Goal: Task Accomplishment & Management: Manage account settings

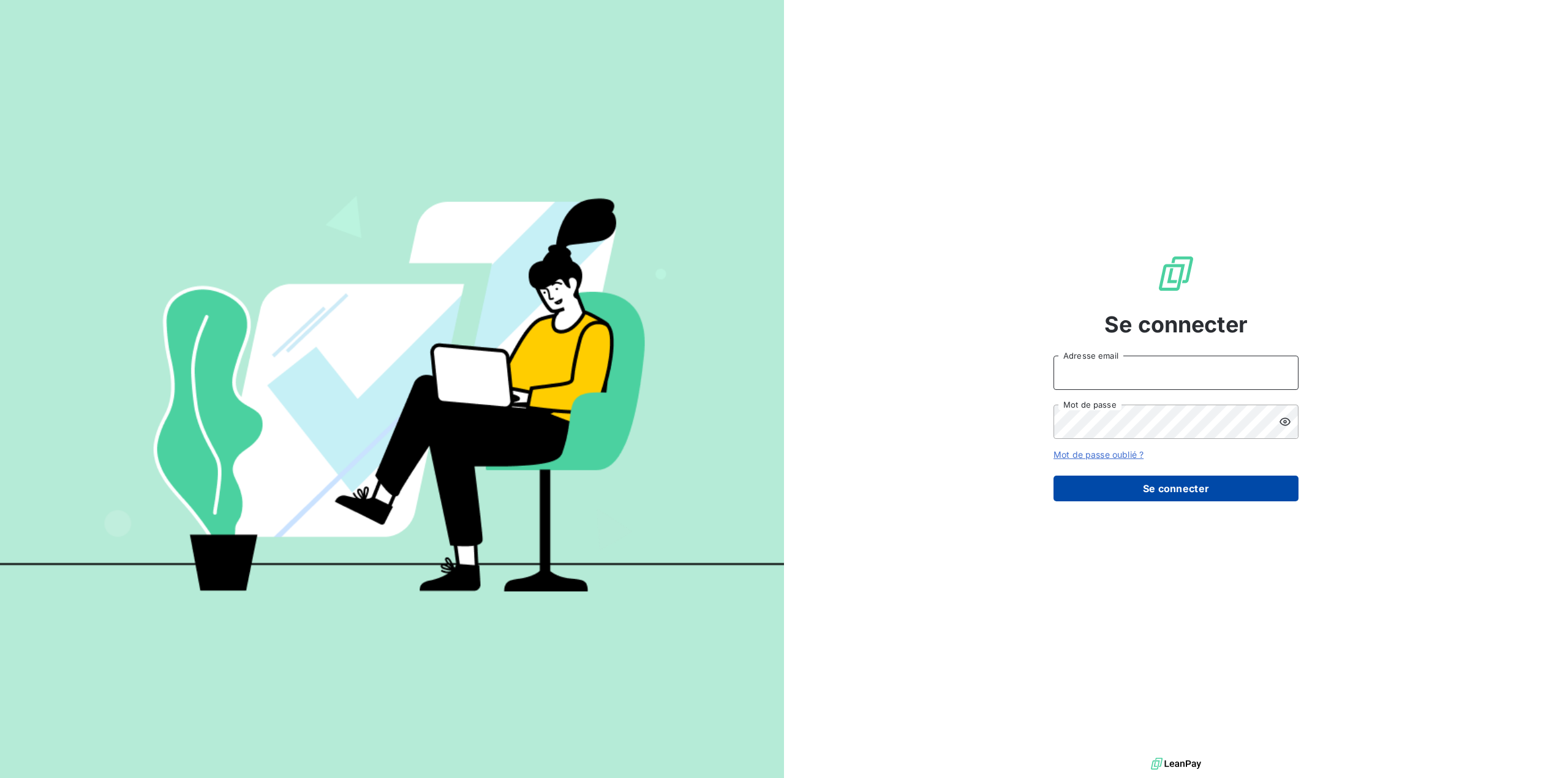
type input "germar.breton@orange.fr"
click at [1167, 499] on button "Se connecter" at bounding box center [1176, 488] width 245 height 25
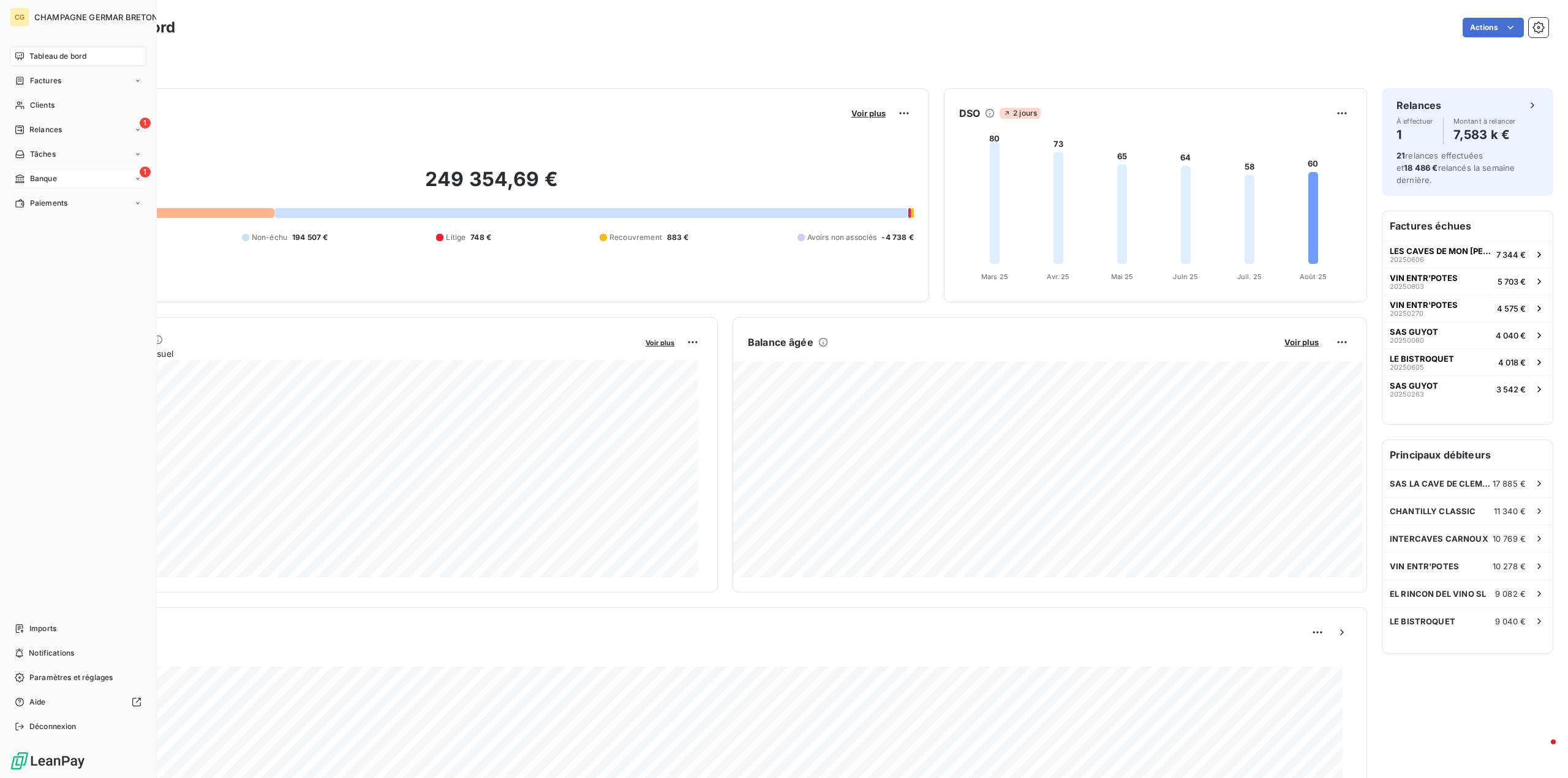
click at [48, 176] on span "Banque" at bounding box center [43, 179] width 27 height 11
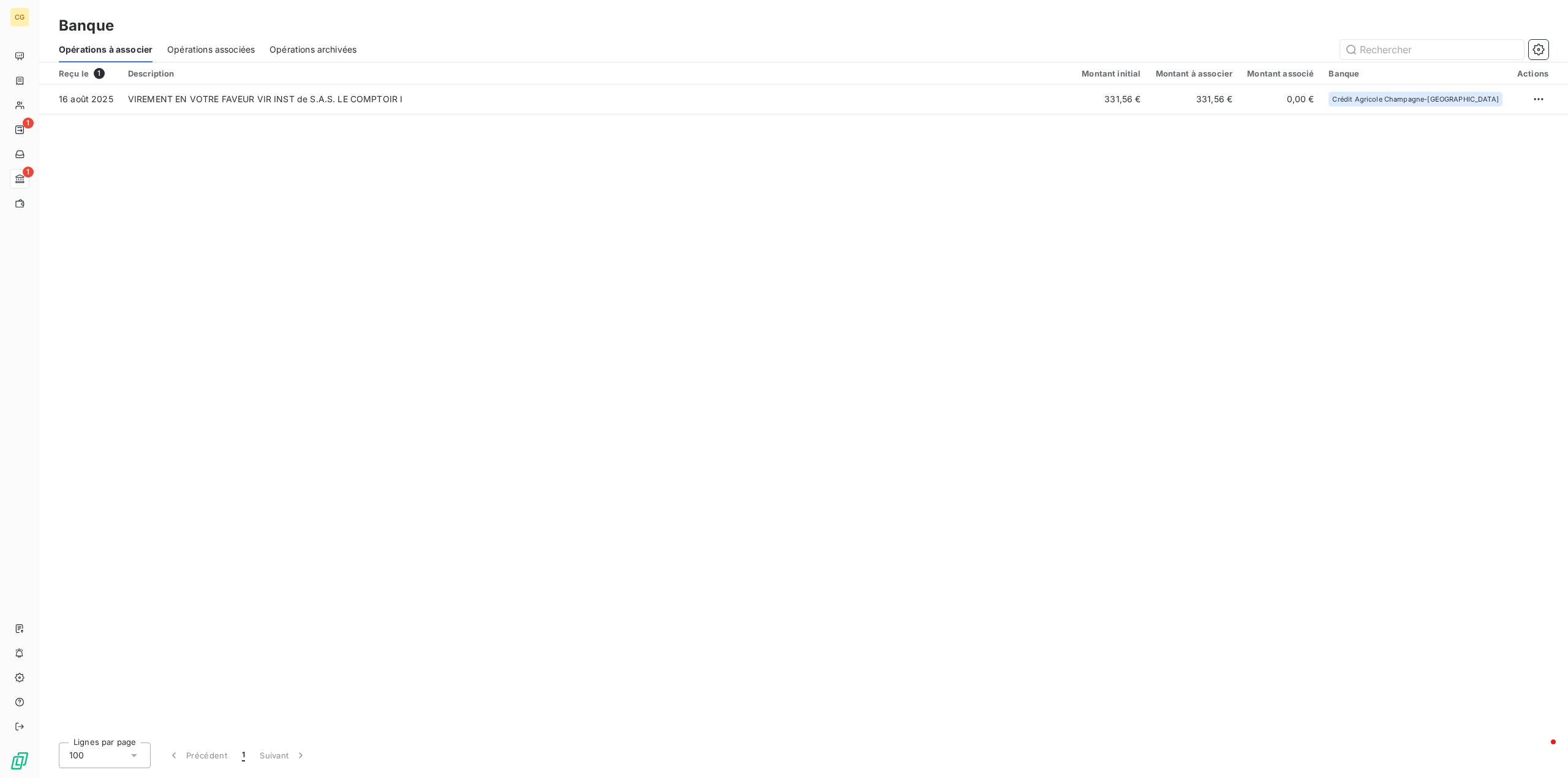
click at [209, 52] on span "Opérations associées" at bounding box center [210, 49] width 88 height 12
click at [314, 52] on span "Opérations archivées" at bounding box center [314, 49] width 87 height 12
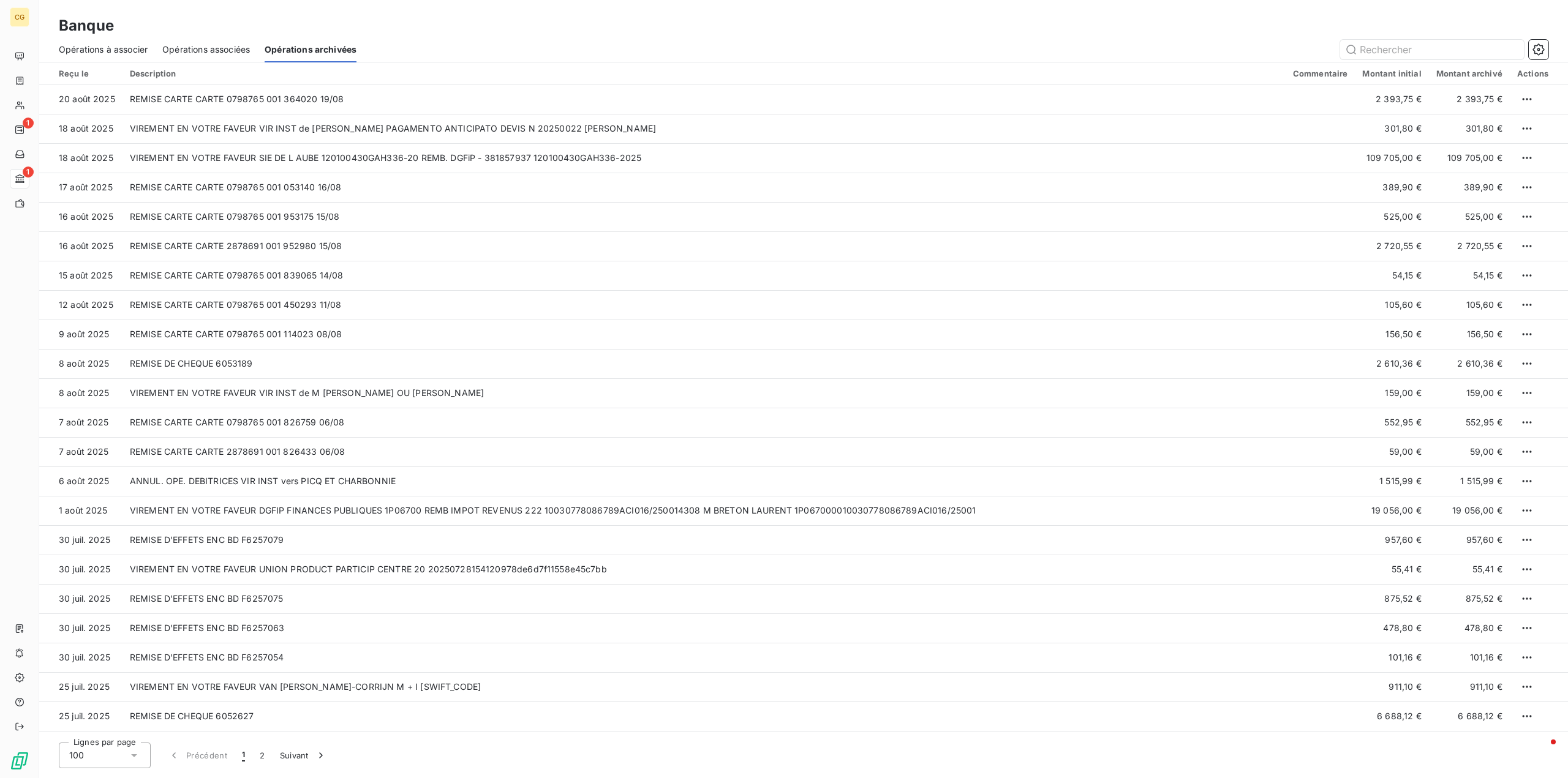
click at [223, 49] on span "Opérations associées" at bounding box center [205, 49] width 88 height 12
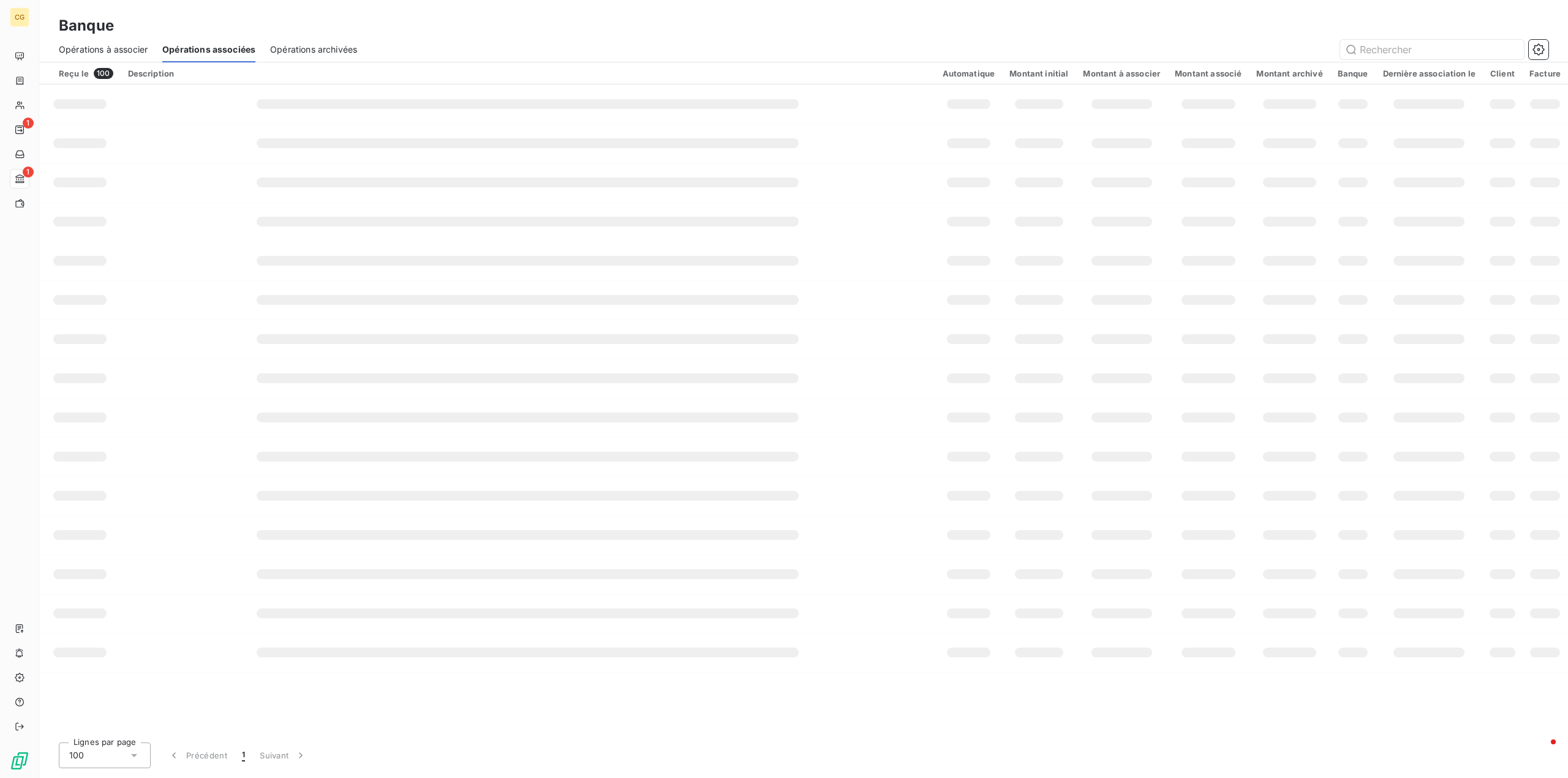
click at [78, 75] on div "Reçu le 100" at bounding box center [86, 73] width 55 height 11
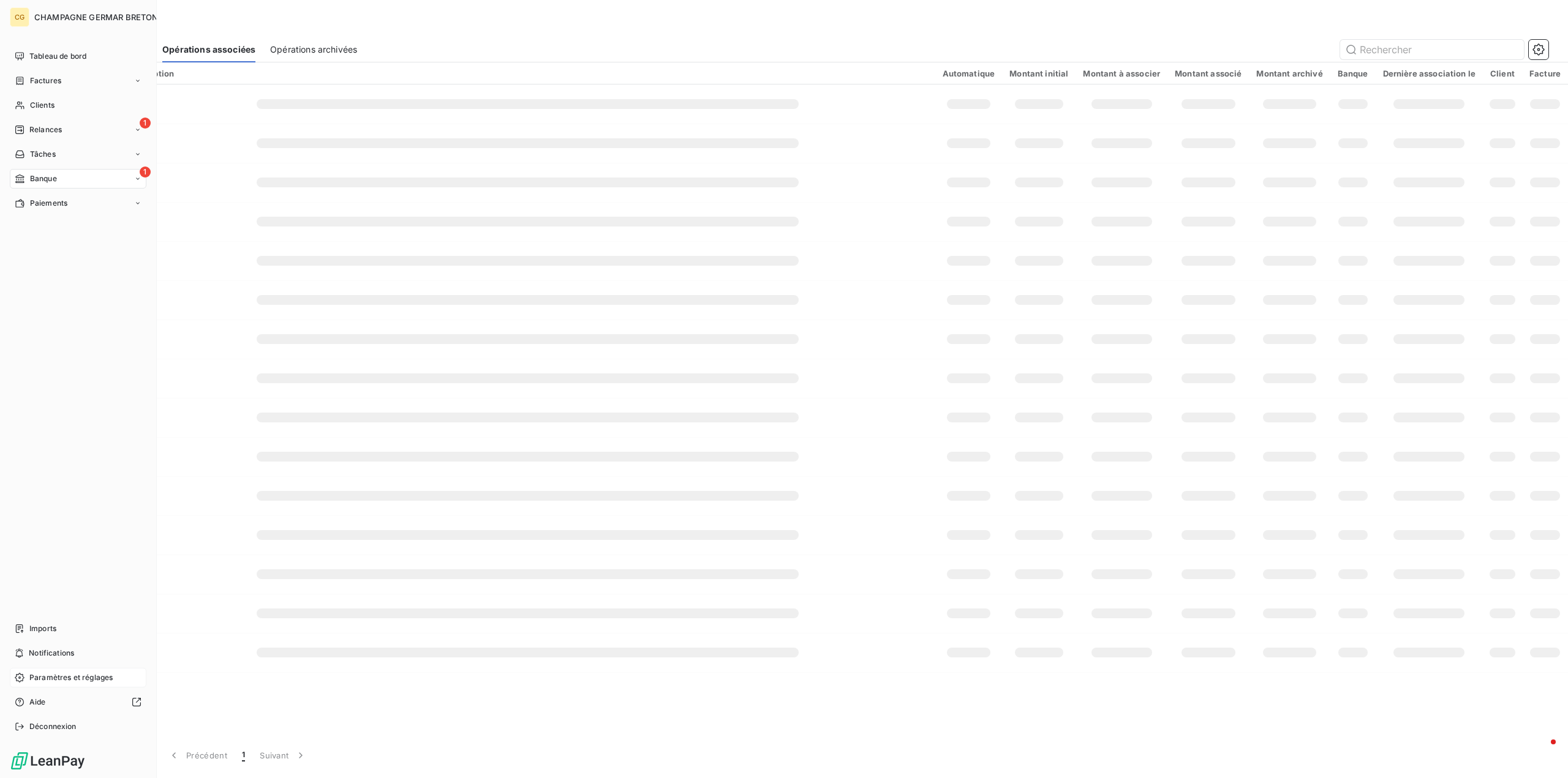
click at [55, 678] on span "Paramètres et réglages" at bounding box center [71, 678] width 83 height 11
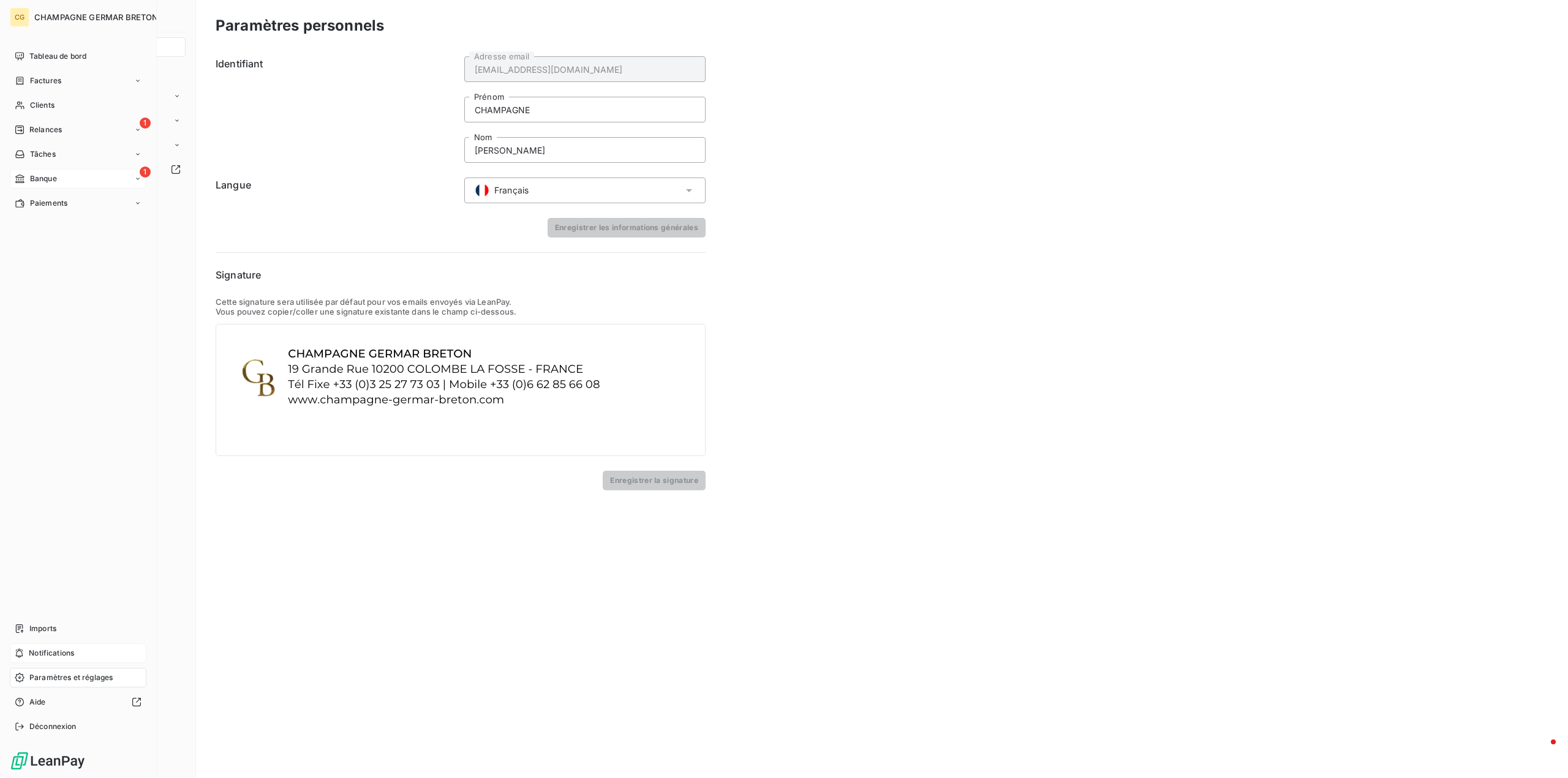
click at [48, 652] on span "Notifications" at bounding box center [52, 654] width 45 height 11
click at [44, 130] on span "Relances" at bounding box center [45, 130] width 32 height 11
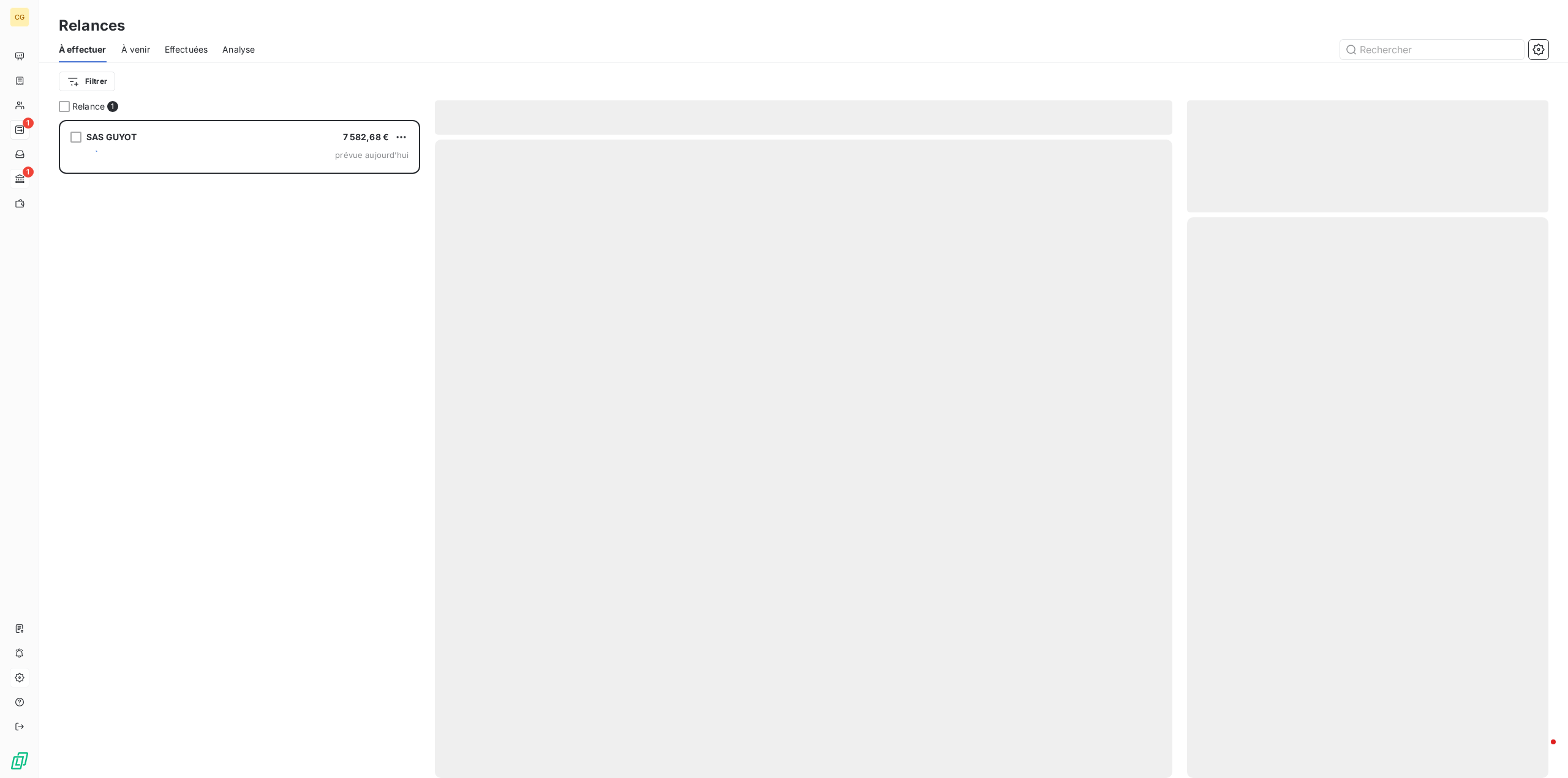
scroll to position [649, 352]
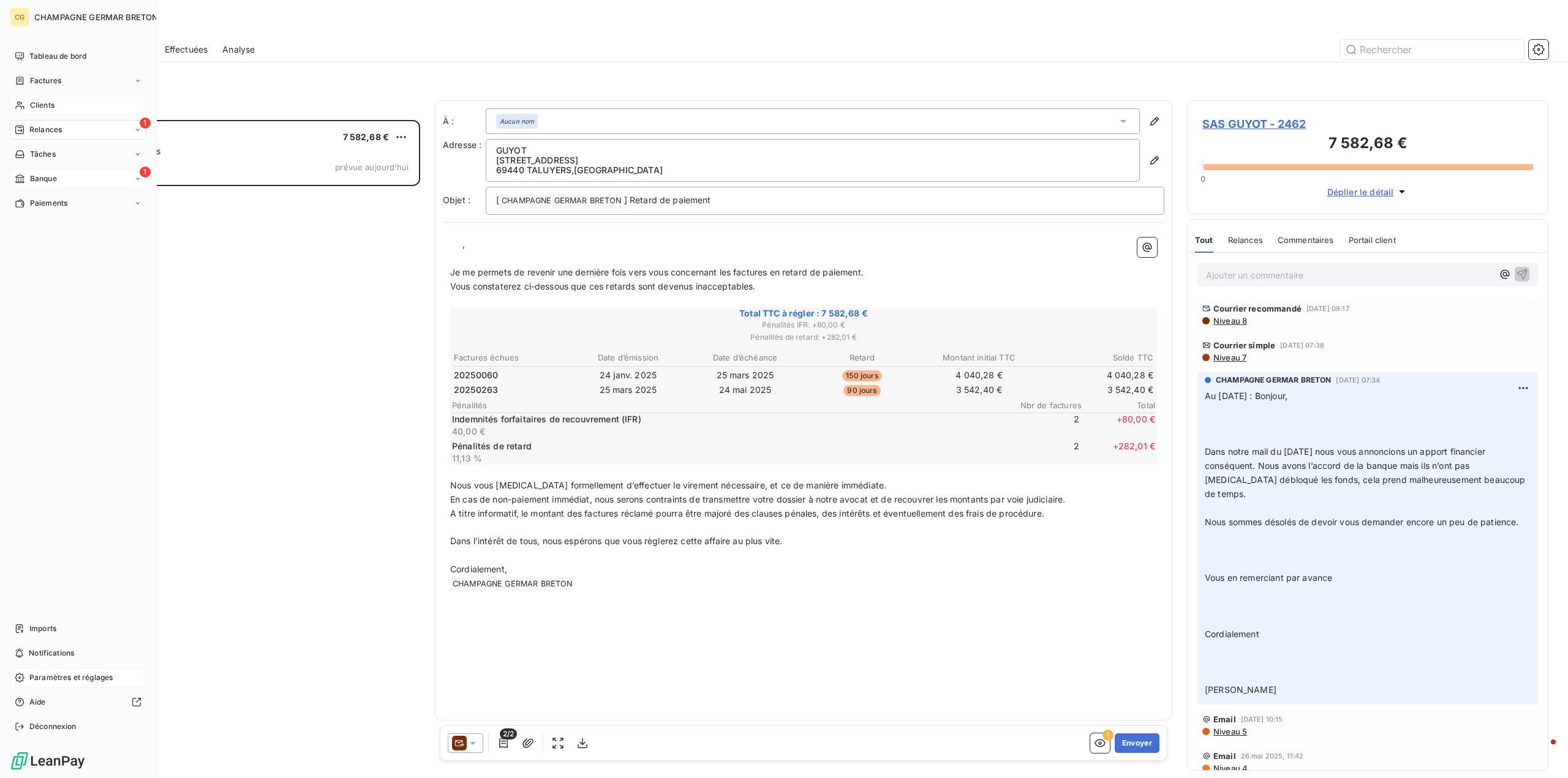
click at [46, 105] on span "Clients" at bounding box center [42, 105] width 24 height 11
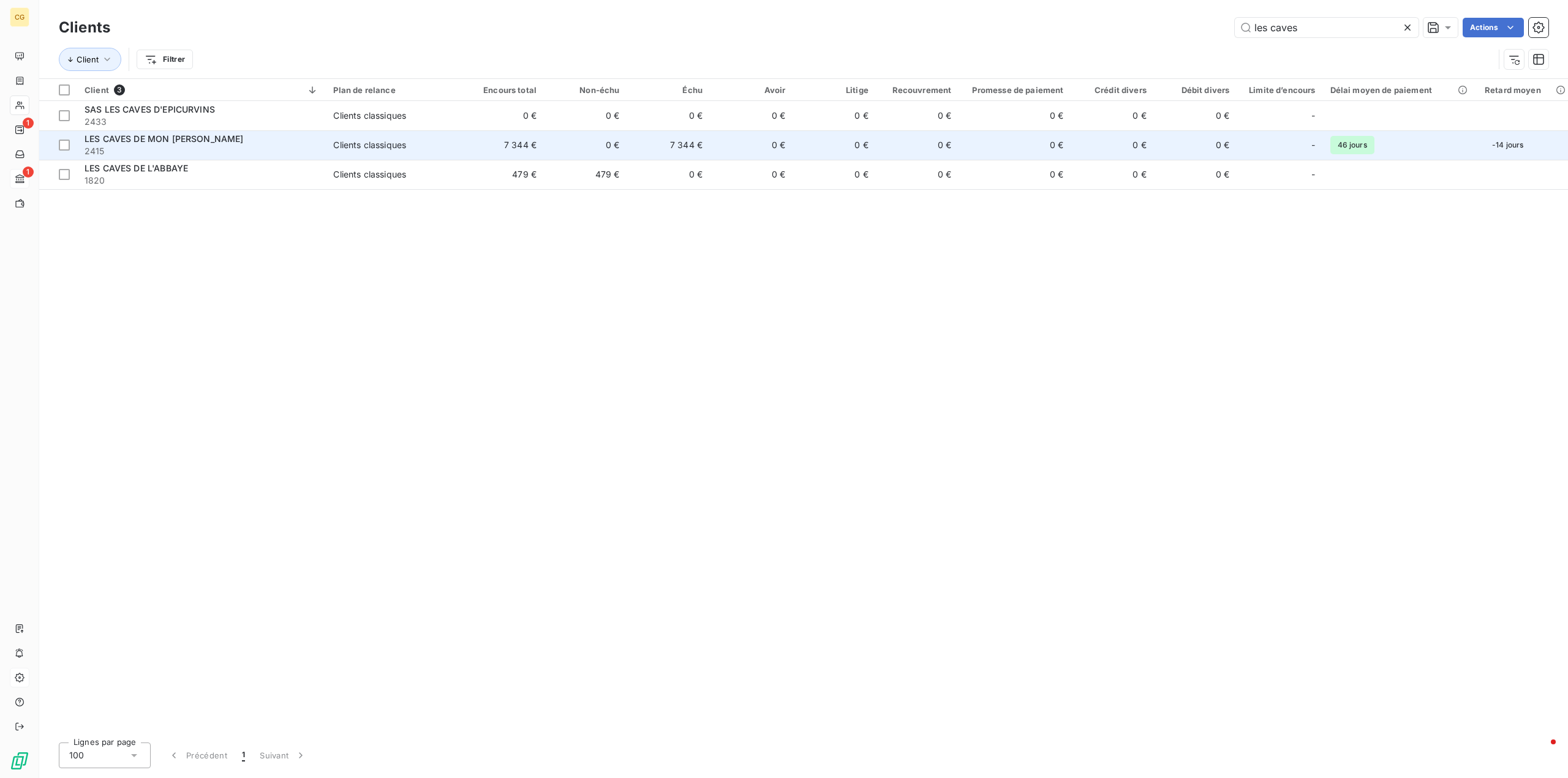
type input "les caves"
click at [367, 146] on div "Clients classiques" at bounding box center [369, 145] width 73 height 12
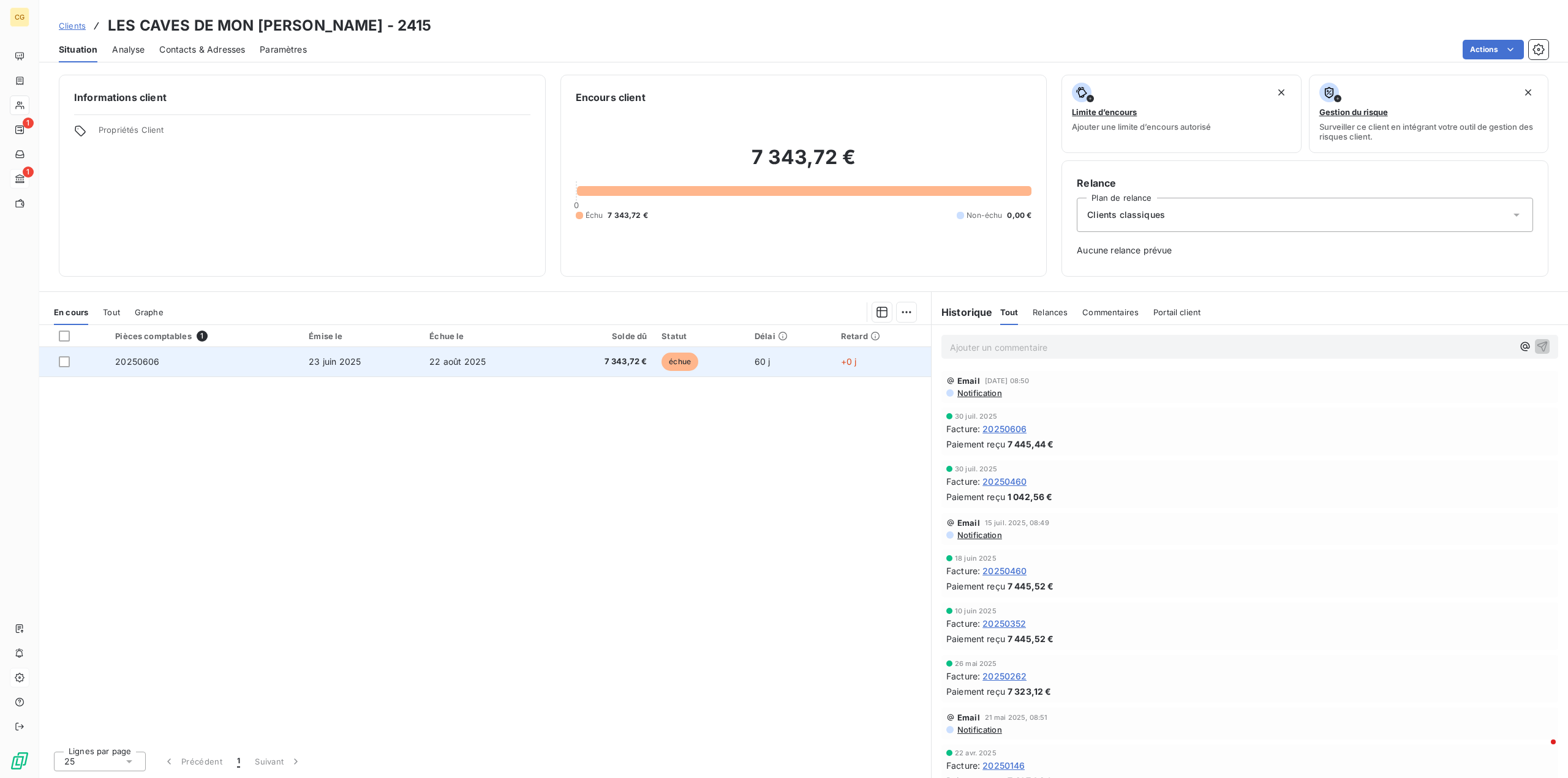
click at [349, 359] on span "23 juin 2025" at bounding box center [335, 361] width 52 height 10
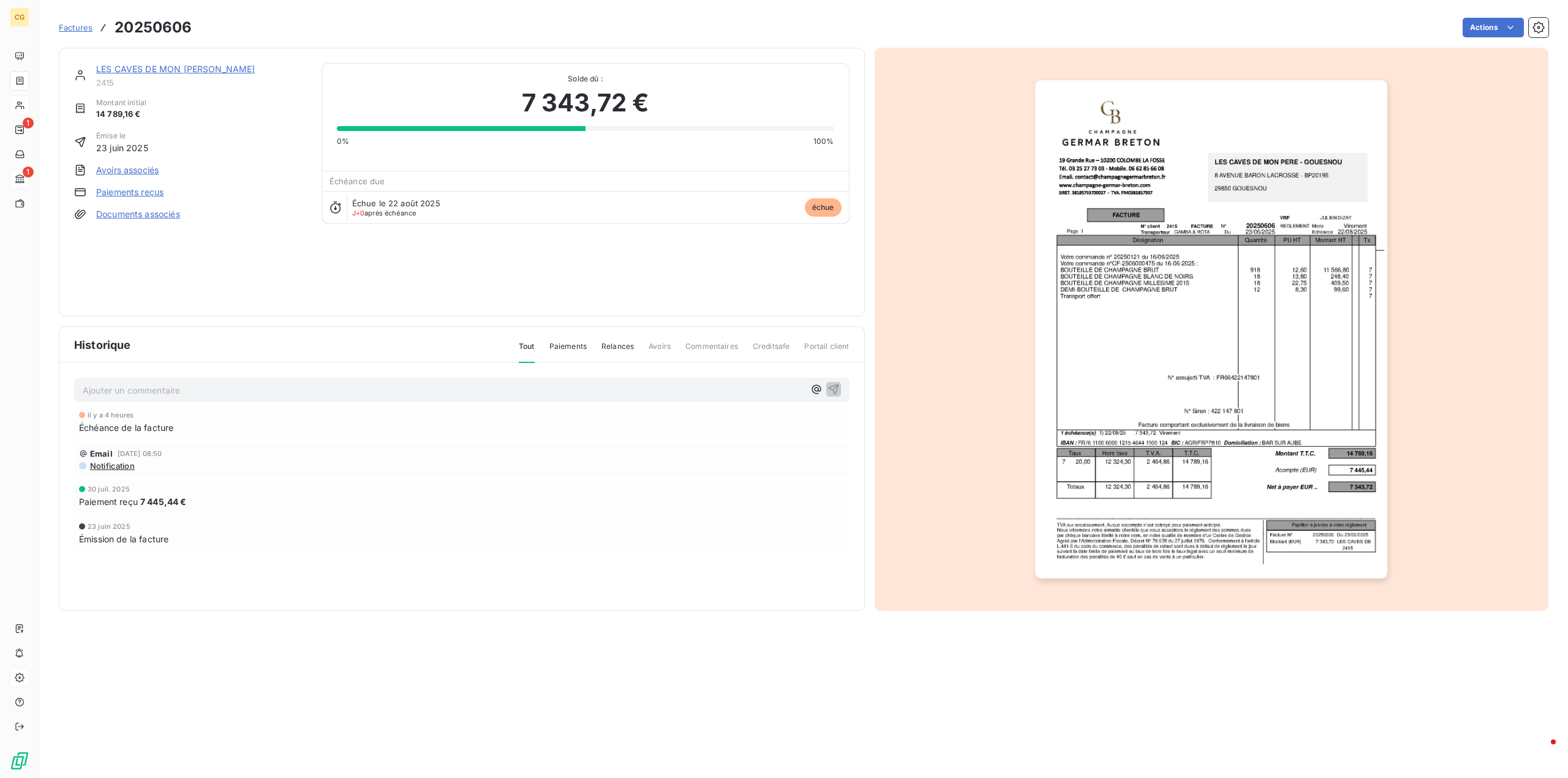
click at [207, 68] on link "LES CAVES DE MON PERE - GOUESNOU" at bounding box center [175, 69] width 159 height 10
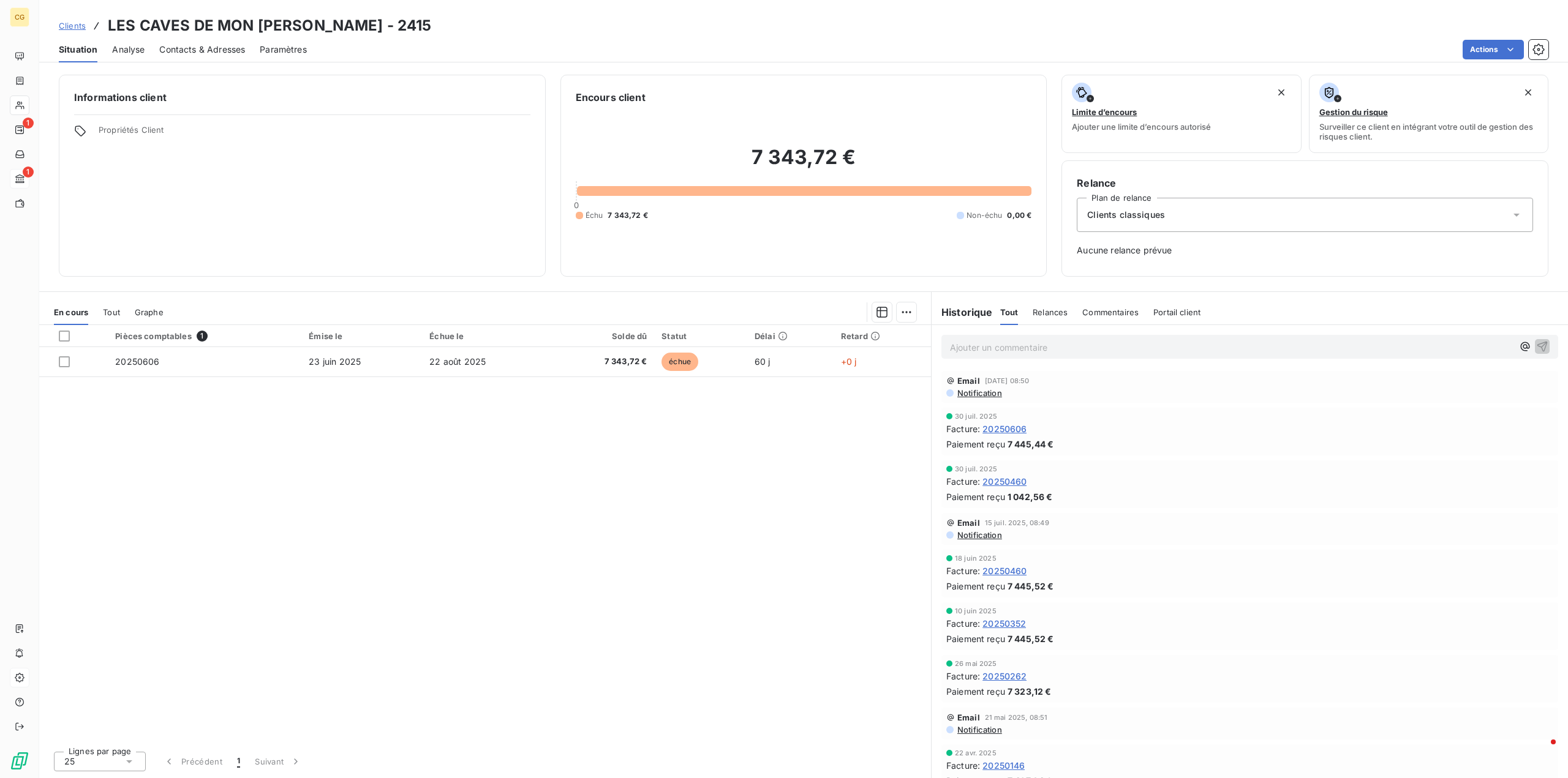
click at [979, 396] on span "Notification" at bounding box center [978, 393] width 46 height 9
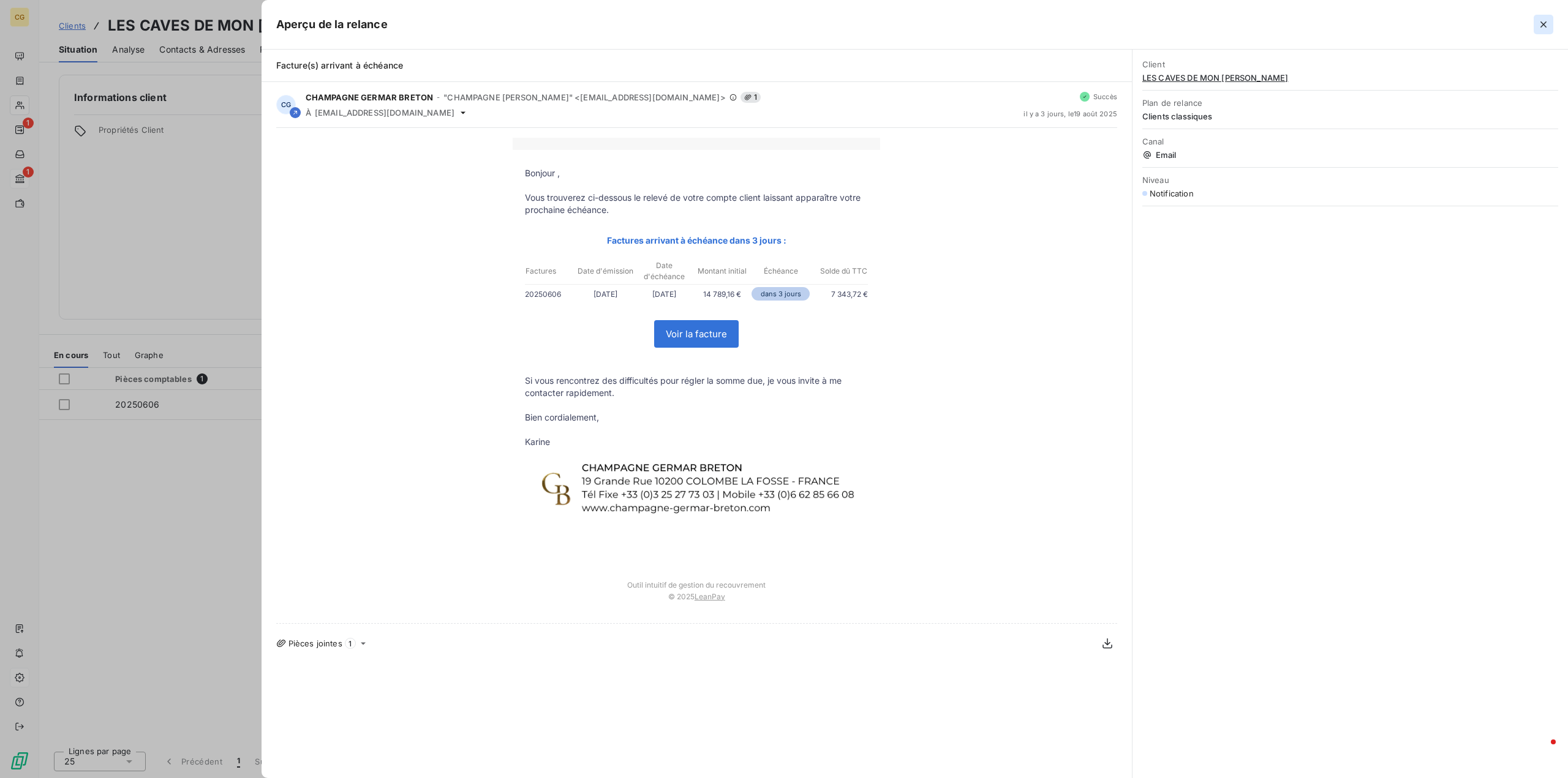
click at [1542, 24] on icon "button" at bounding box center [1543, 24] width 12 height 12
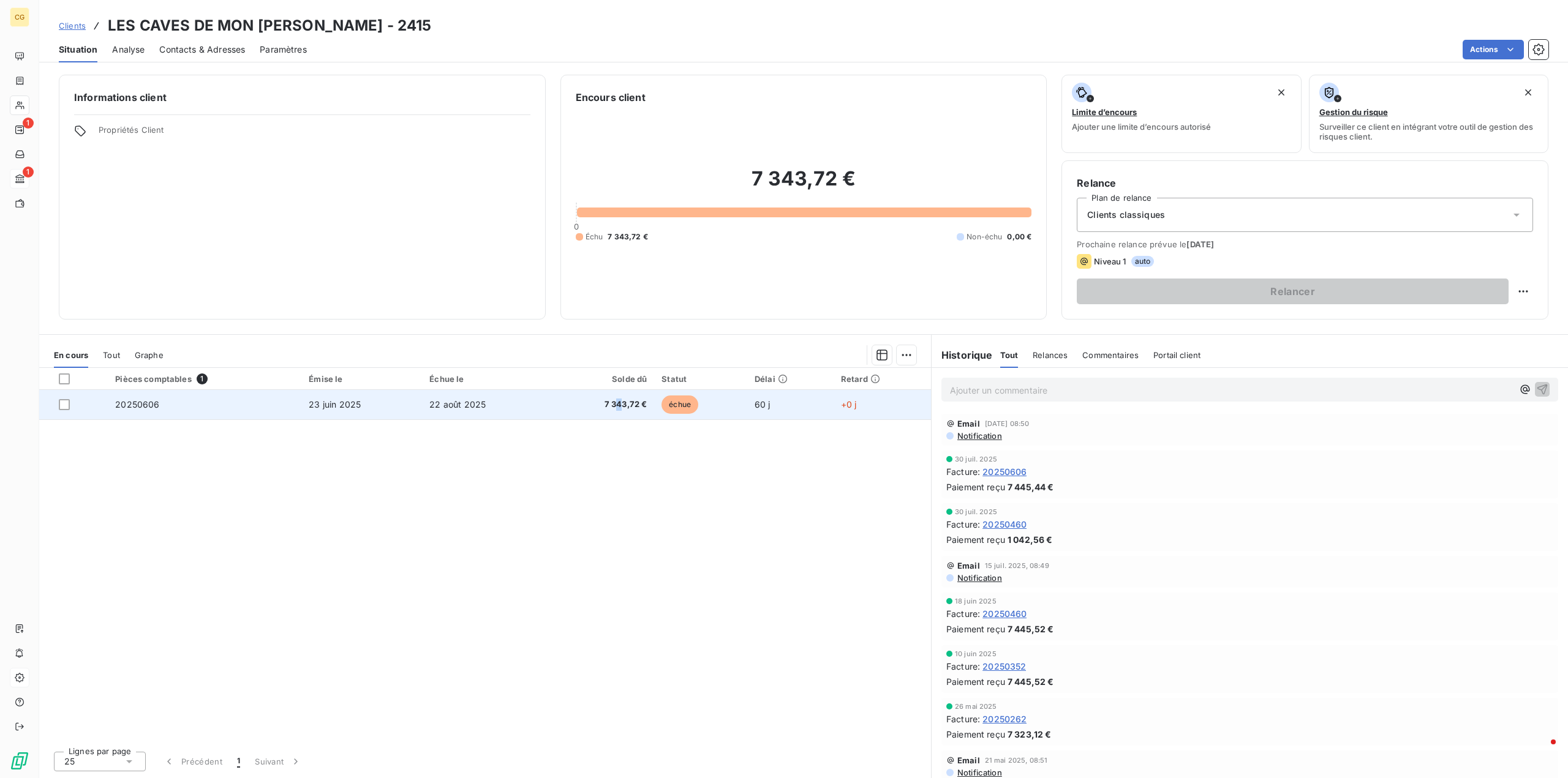
click at [618, 403] on span "7 343,72 €" at bounding box center [602, 404] width 89 height 12
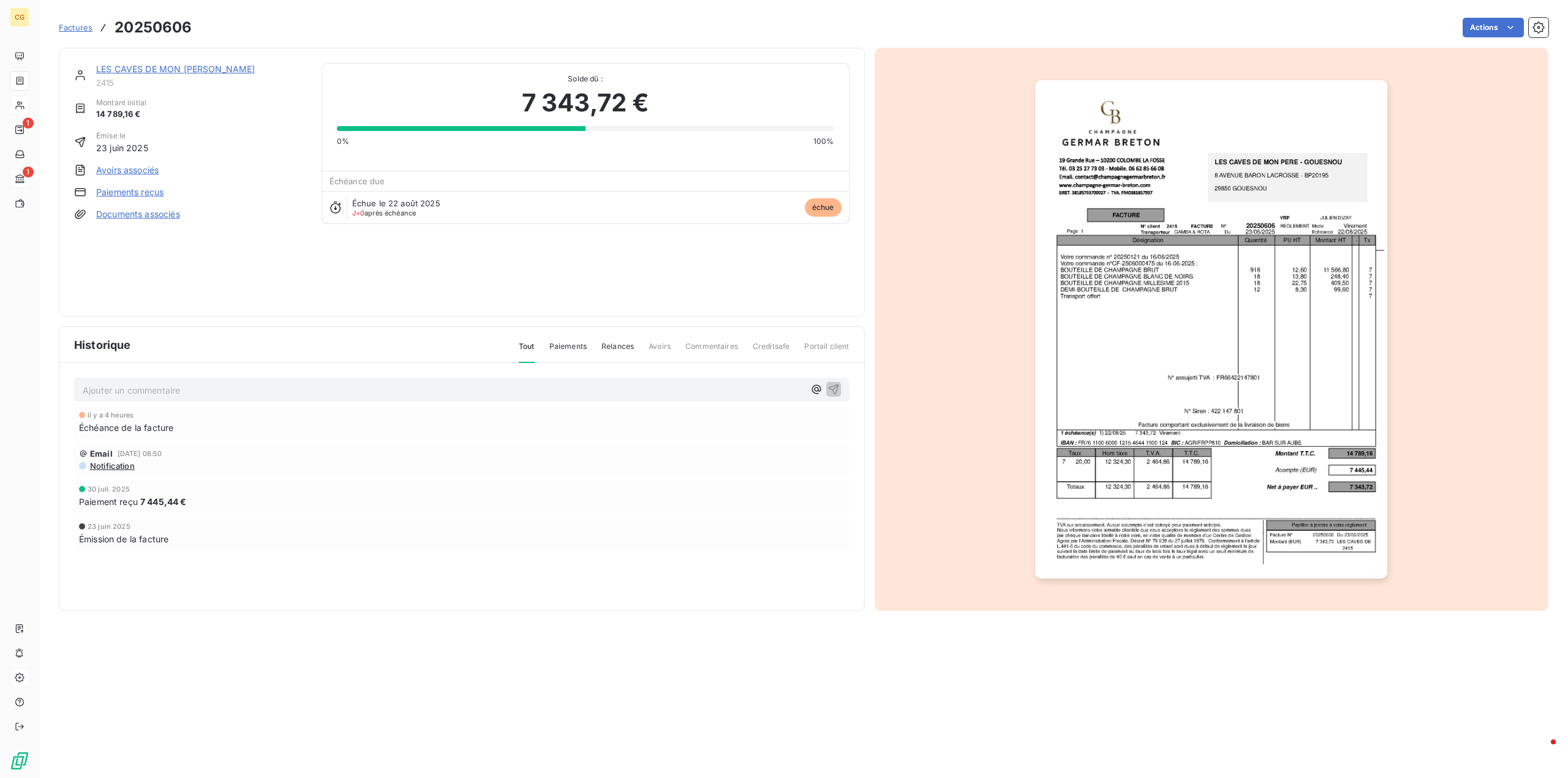
click at [148, 193] on link "Paiements reçus" at bounding box center [129, 192] width 67 height 12
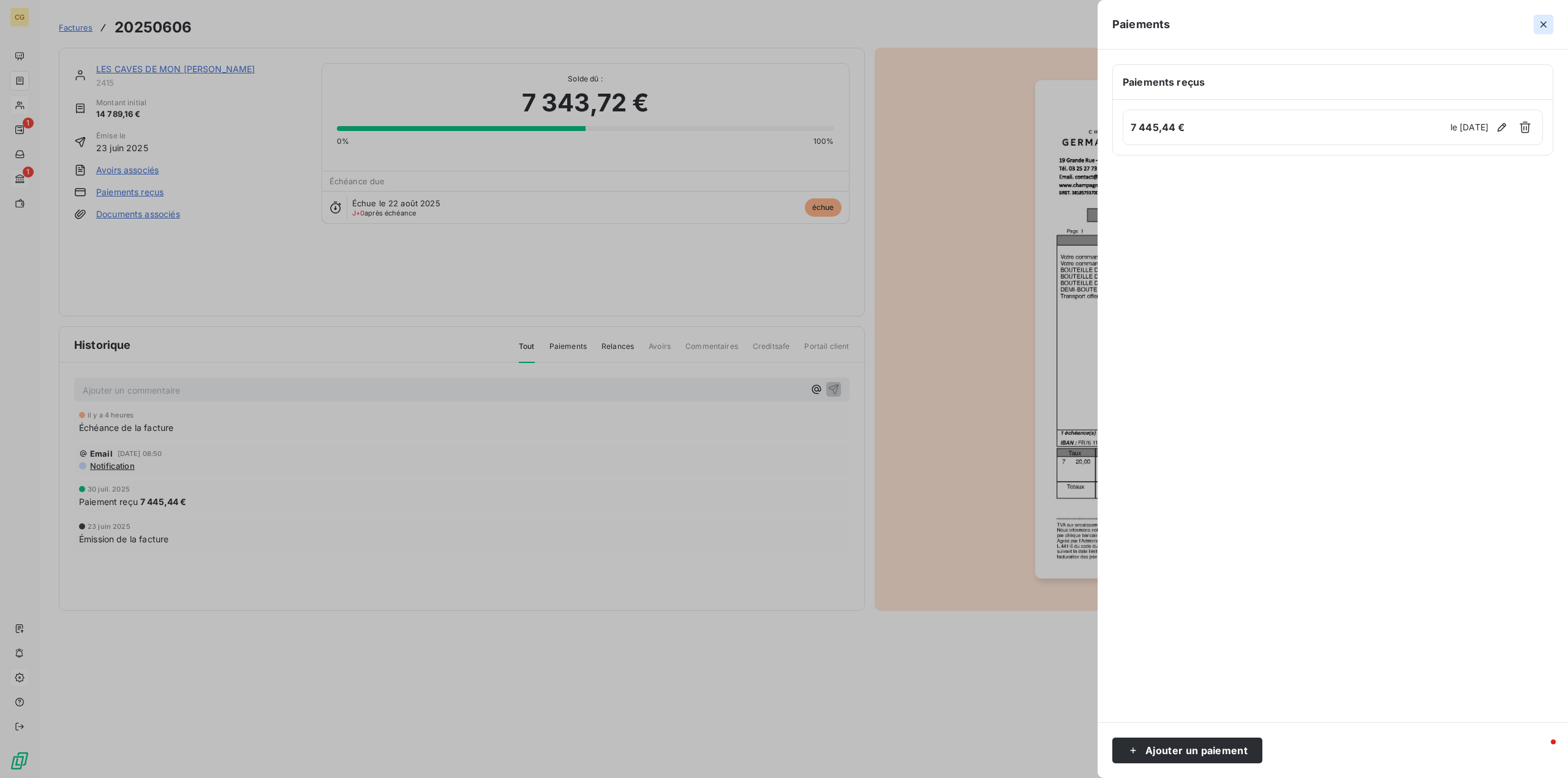
click at [1540, 26] on icon "button" at bounding box center [1543, 24] width 12 height 12
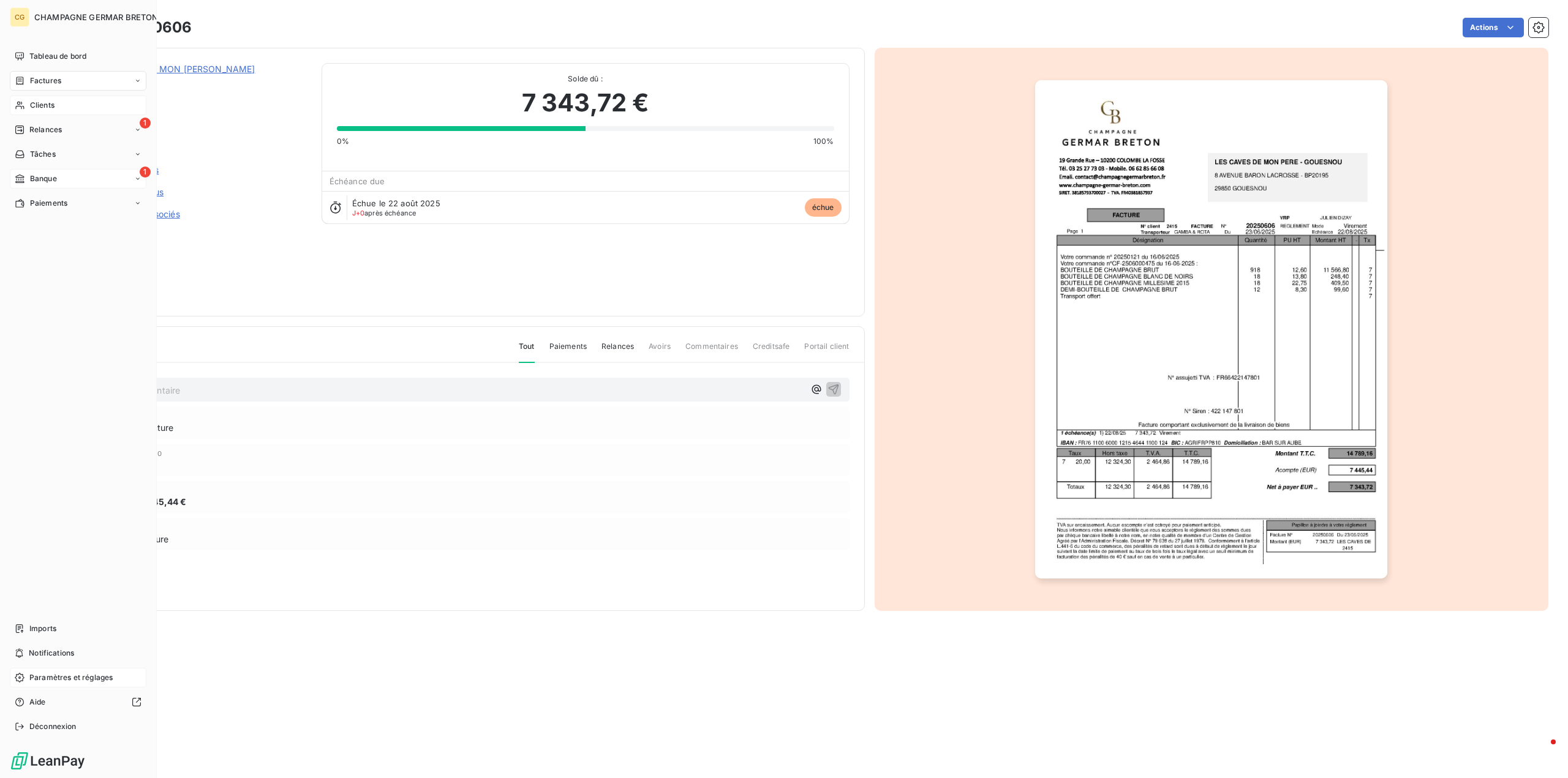
click at [36, 179] on span "Banque" at bounding box center [43, 179] width 27 height 11
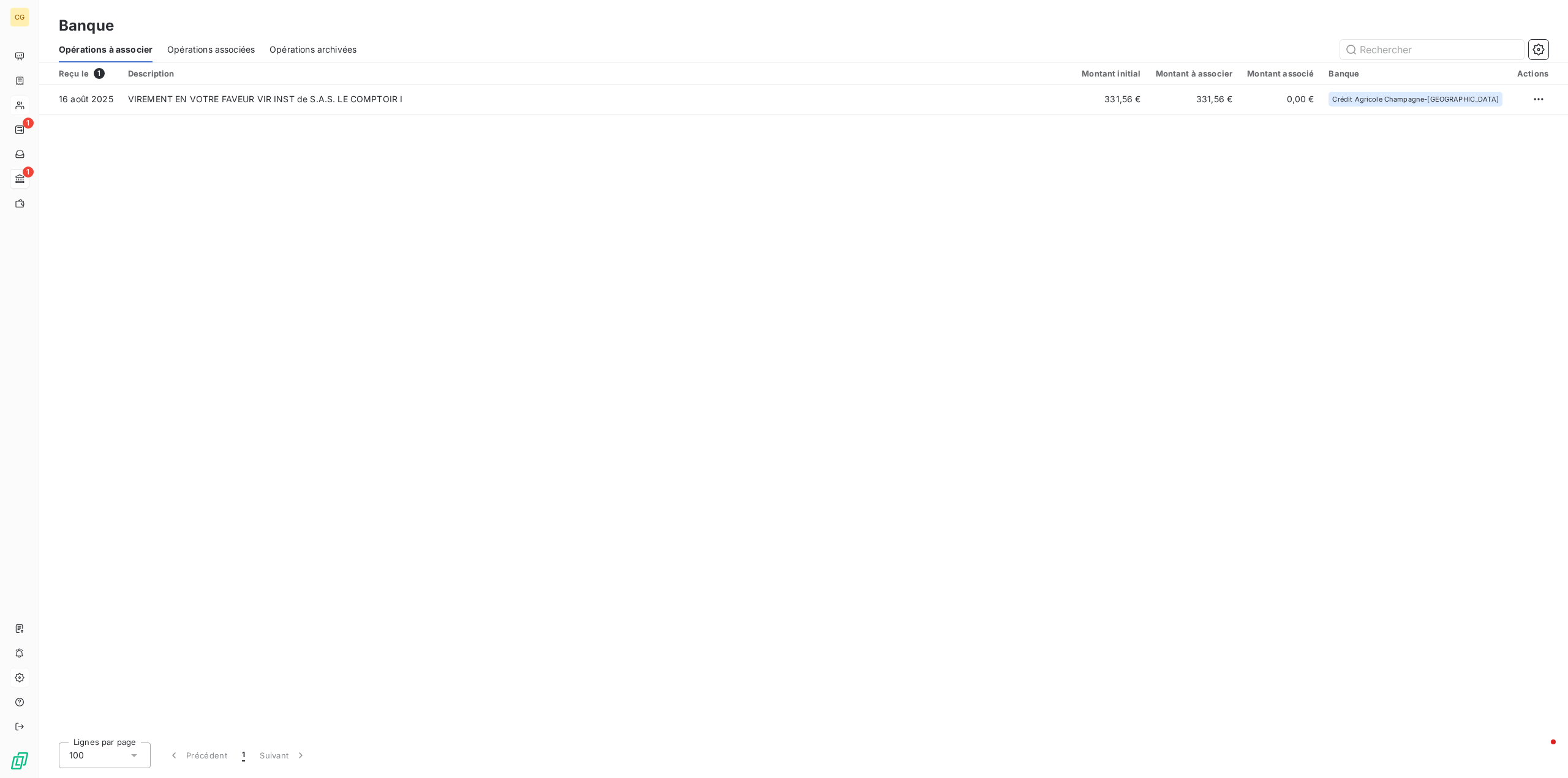
click at [226, 51] on span "Opérations associées" at bounding box center [210, 49] width 88 height 12
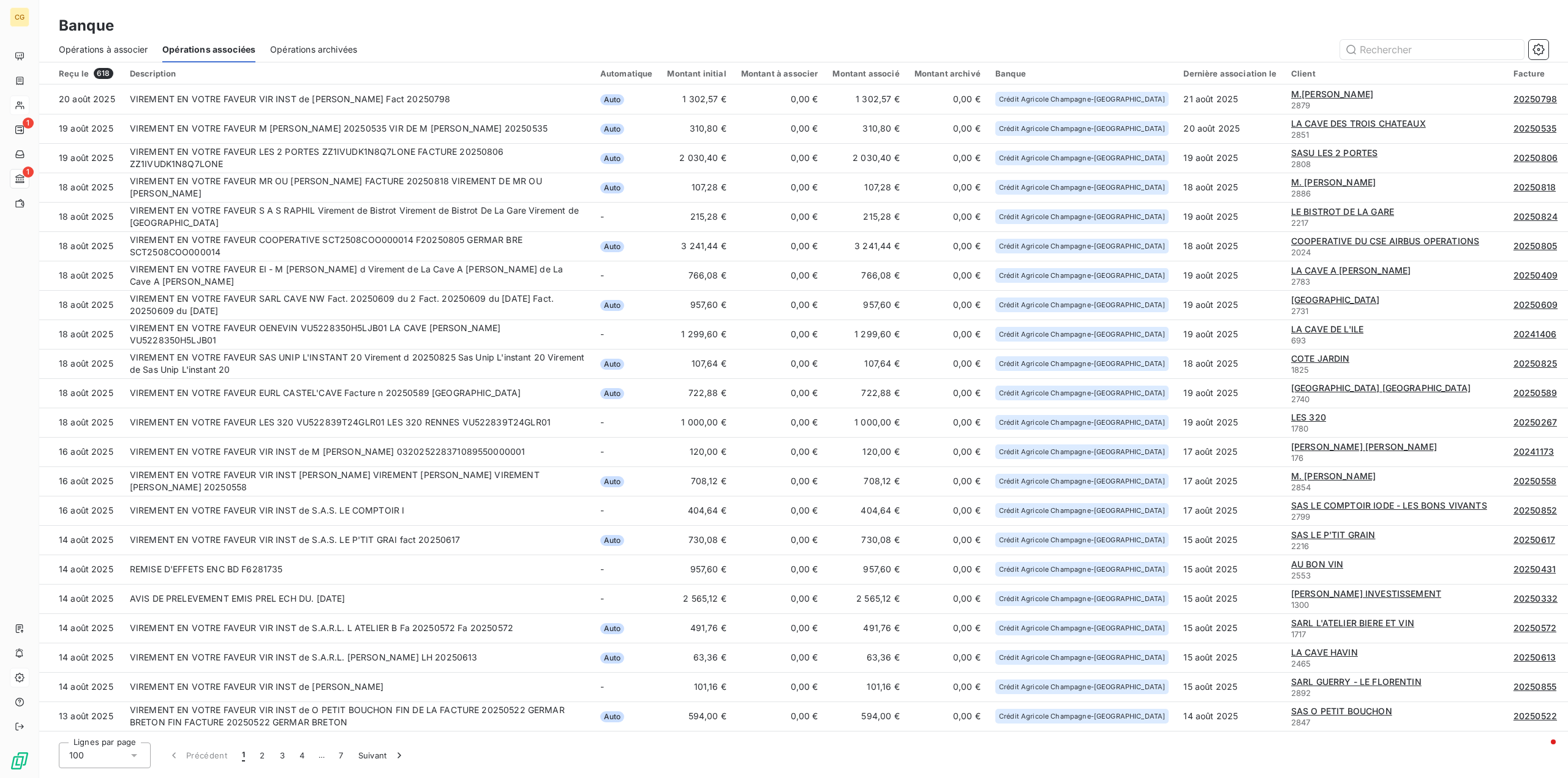
click at [316, 50] on span "Opérations archivées" at bounding box center [314, 49] width 87 height 12
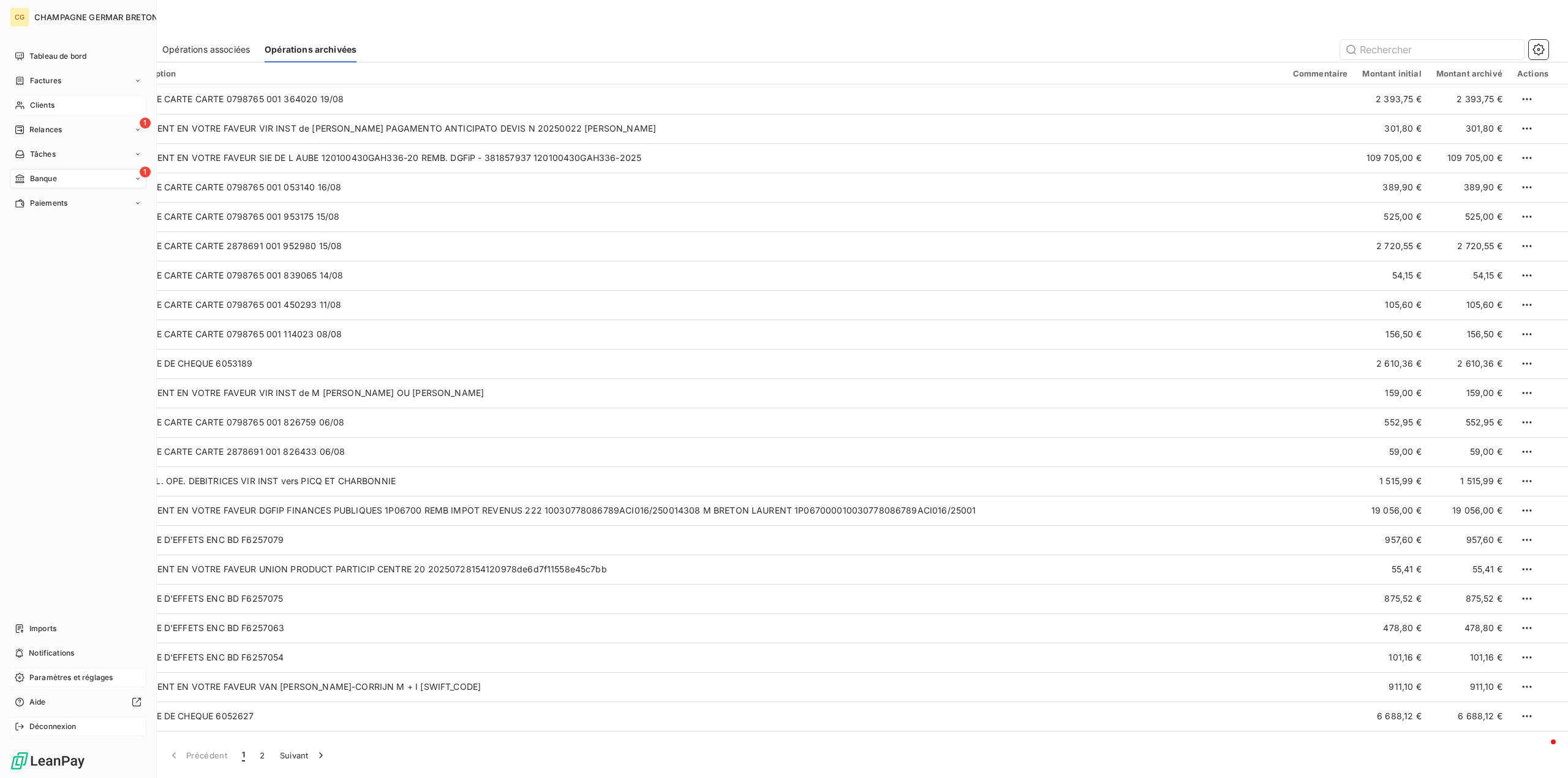
click at [53, 728] on span "Déconnexion" at bounding box center [53, 726] width 47 height 11
